Goal: Information Seeking & Learning: Learn about a topic

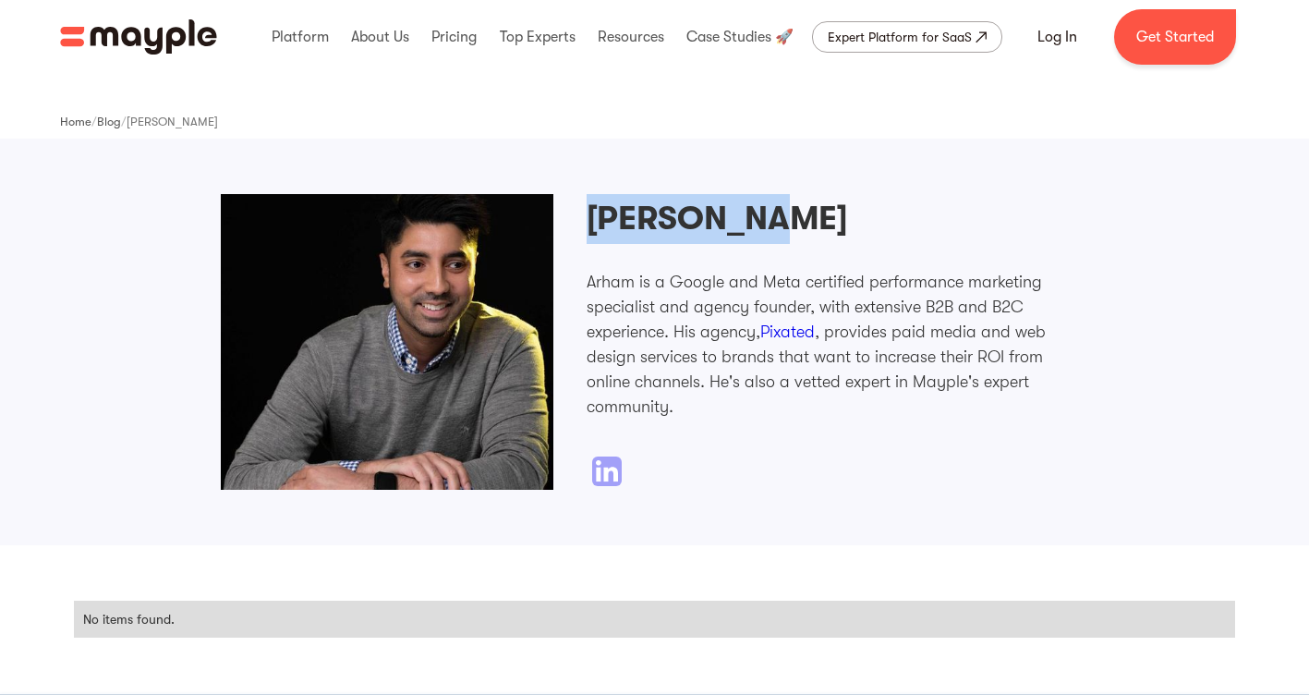
drag, startPoint x: 800, startPoint y: 210, endPoint x: 585, endPoint y: 209, distance: 215.3
click at [585, 209] on div "[PERSON_NAME] is a Google and Meta certified performance marketing specialist a…" at bounding box center [655, 342] width 868 height 296
copy h2 "[PERSON_NAME]"
drag, startPoint x: 767, startPoint y: 319, endPoint x: 861, endPoint y: 317, distance: 94.3
click at [844, 317] on p "Arham is a Google and Meta certified performance marketing specialist and agenc…" at bounding box center [838, 345] width 503 height 150
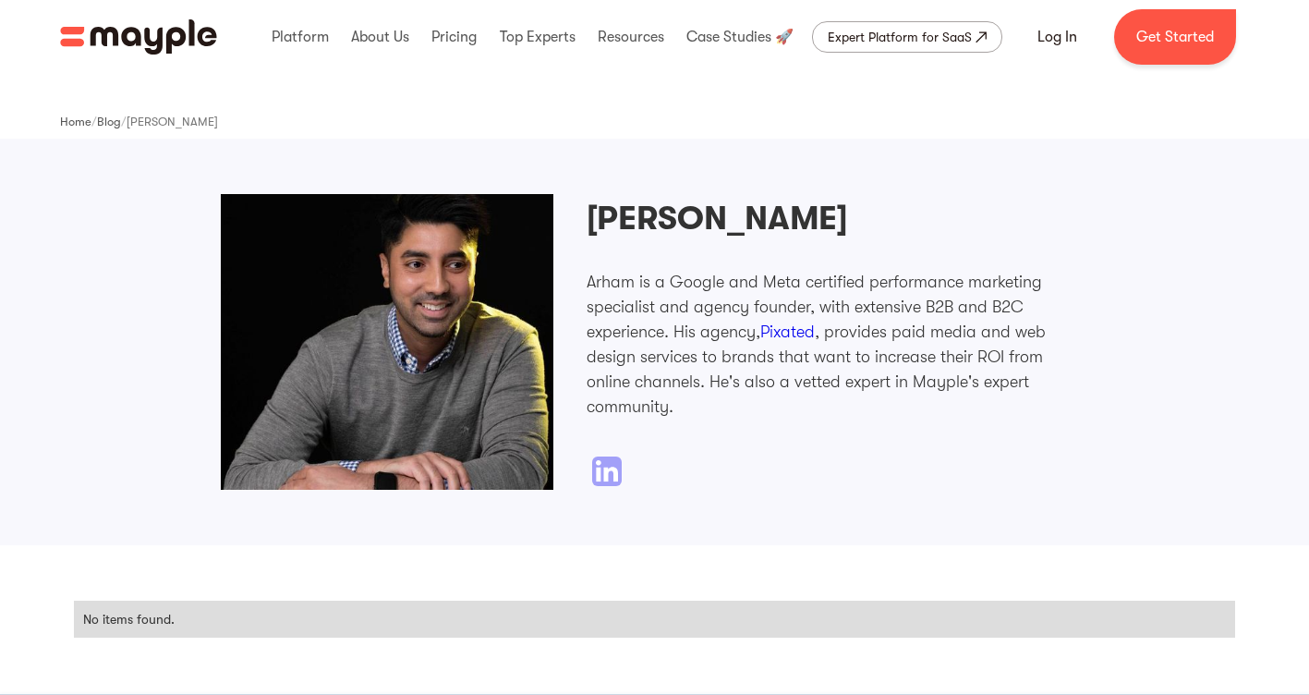
drag, startPoint x: 861, startPoint y: 317, endPoint x: 906, endPoint y: 310, distance: 45.7
click at [906, 310] on p "Arham is a Google and Meta certified performance marketing specialist and agenc…" at bounding box center [838, 345] width 503 height 150
drag, startPoint x: 823, startPoint y: 322, endPoint x: 760, endPoint y: 321, distance: 62.9
click at [760, 321] on p "Arham is a Google and Meta certified performance marketing specialist and agenc…" at bounding box center [838, 345] width 503 height 150
drag, startPoint x: 760, startPoint y: 321, endPoint x: 732, endPoint y: 311, distance: 30.1
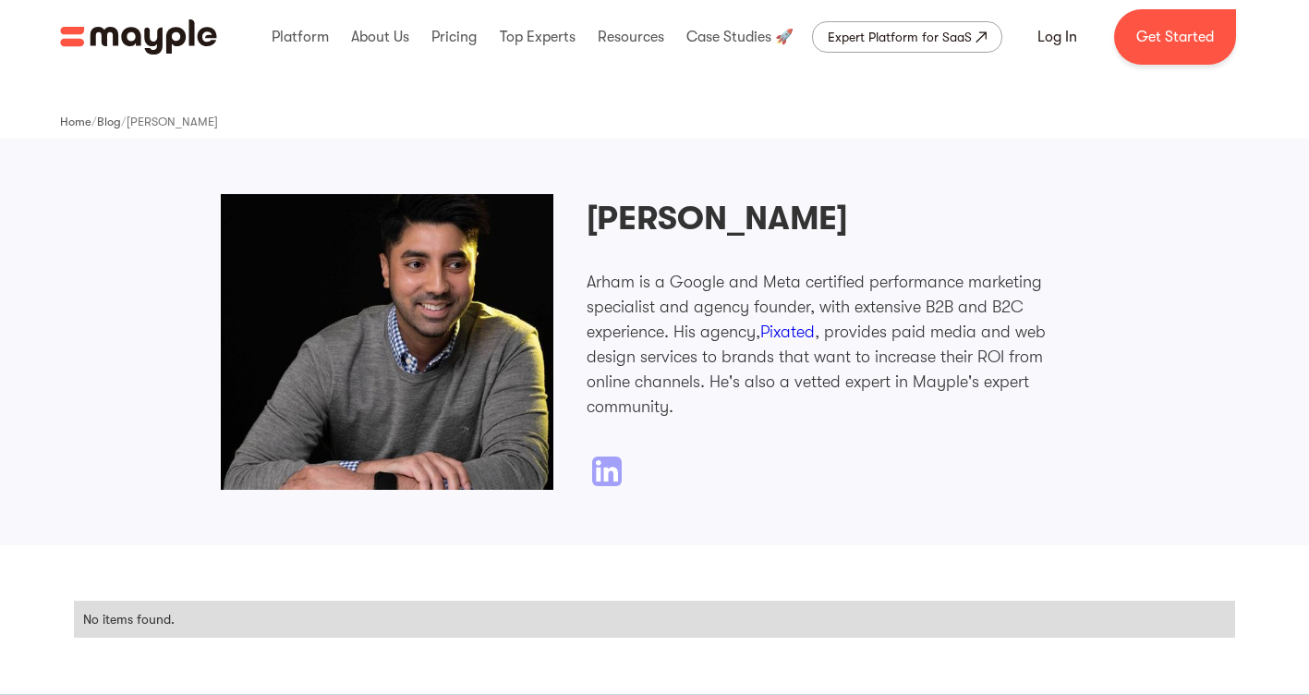
click at [732, 311] on p "Arham is a Google and Meta certified performance marketing specialist and agenc…" at bounding box center [838, 345] width 503 height 150
click at [777, 316] on p "Arham is a Google and Meta certified performance marketing specialist and agenc…" at bounding box center [838, 345] width 503 height 150
drag, startPoint x: 777, startPoint y: 316, endPoint x: 738, endPoint y: 310, distance: 39.3
click at [738, 310] on p "Arham is a Google and Meta certified performance marketing specialist and agenc…" at bounding box center [838, 345] width 503 height 150
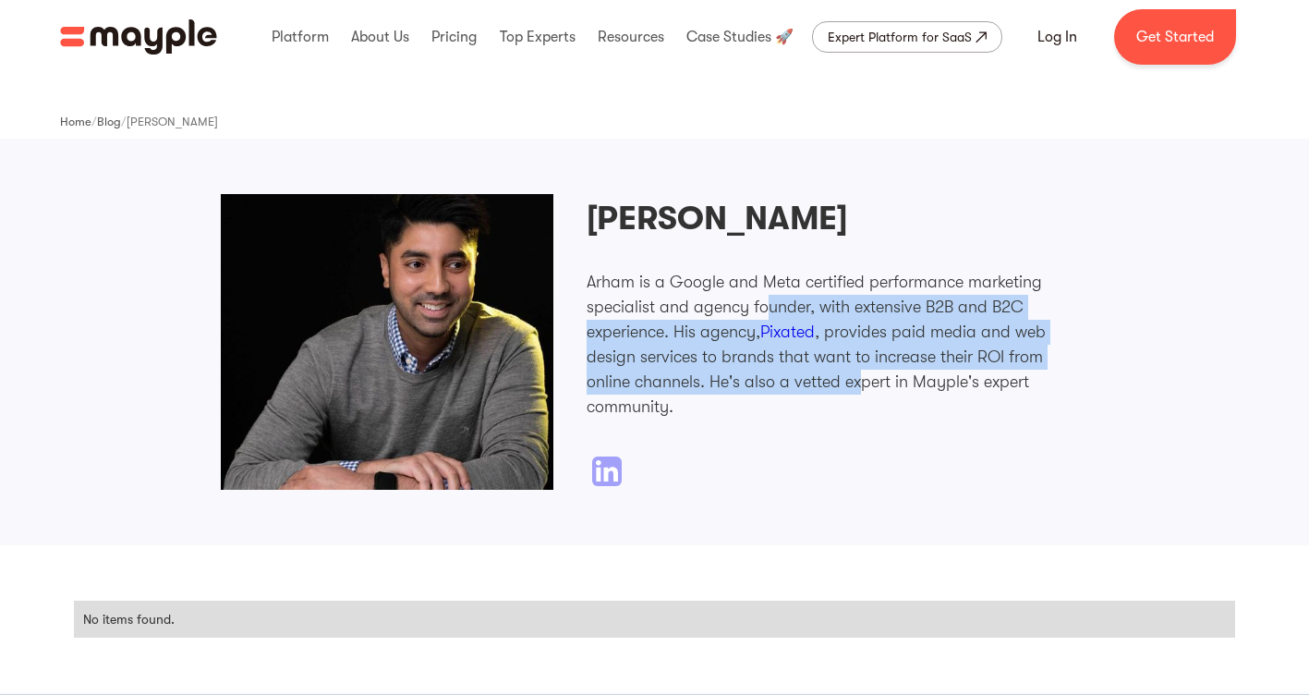
drag, startPoint x: 765, startPoint y: 319, endPoint x: 808, endPoint y: 383, distance: 77.1
click at [808, 383] on p "Arham is a Google and Meta certified performance marketing specialist and agenc…" at bounding box center [838, 345] width 503 height 150
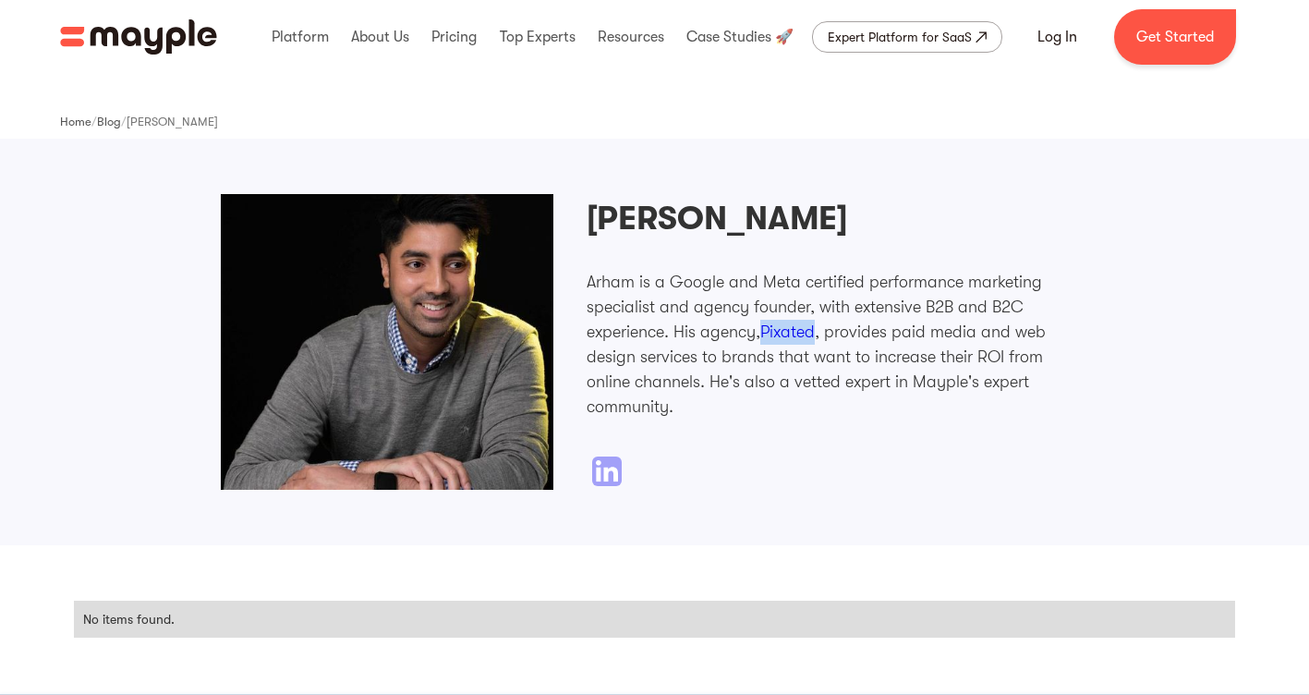
drag, startPoint x: 820, startPoint y: 320, endPoint x: 765, endPoint y: 322, distance: 54.6
click at [765, 322] on p "Arham is a Google and Meta certified performance marketing specialist and agenc…" at bounding box center [838, 345] width 503 height 150
copy link "Pixated"
